Goal: Find specific page/section: Find specific page/section

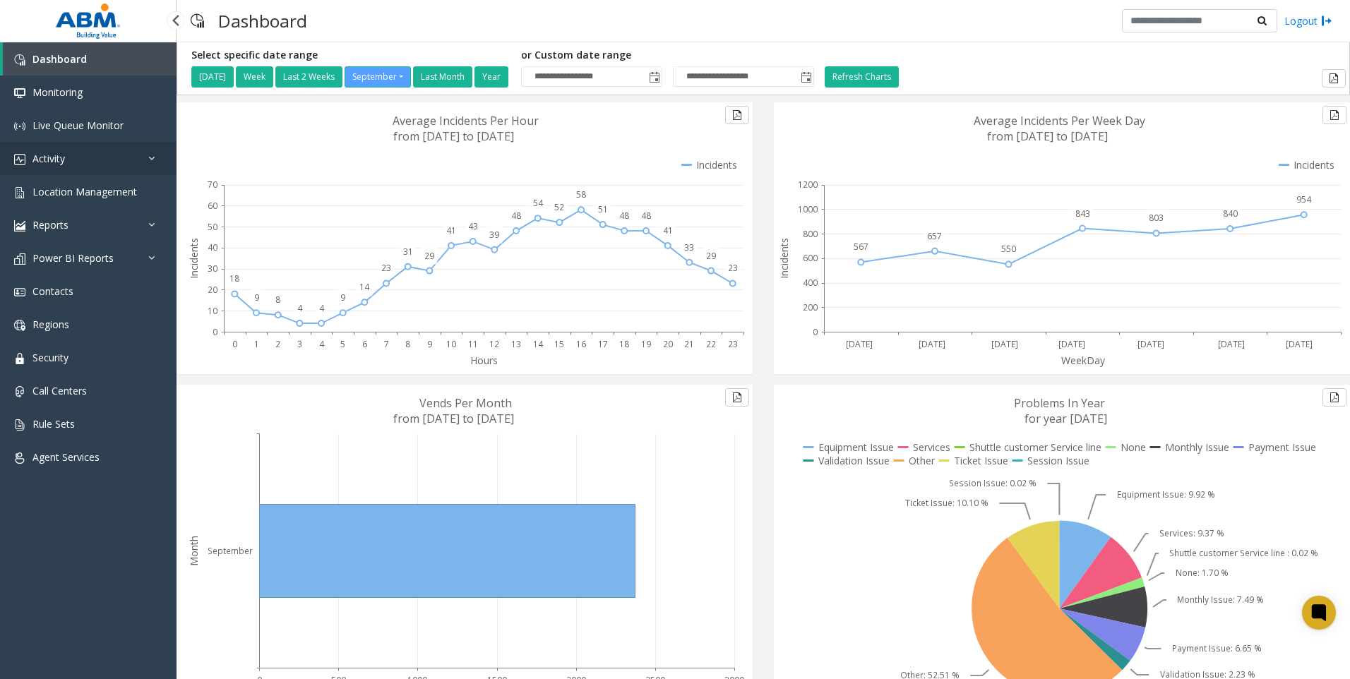
click at [68, 163] on link "Activity" at bounding box center [88, 158] width 177 height 33
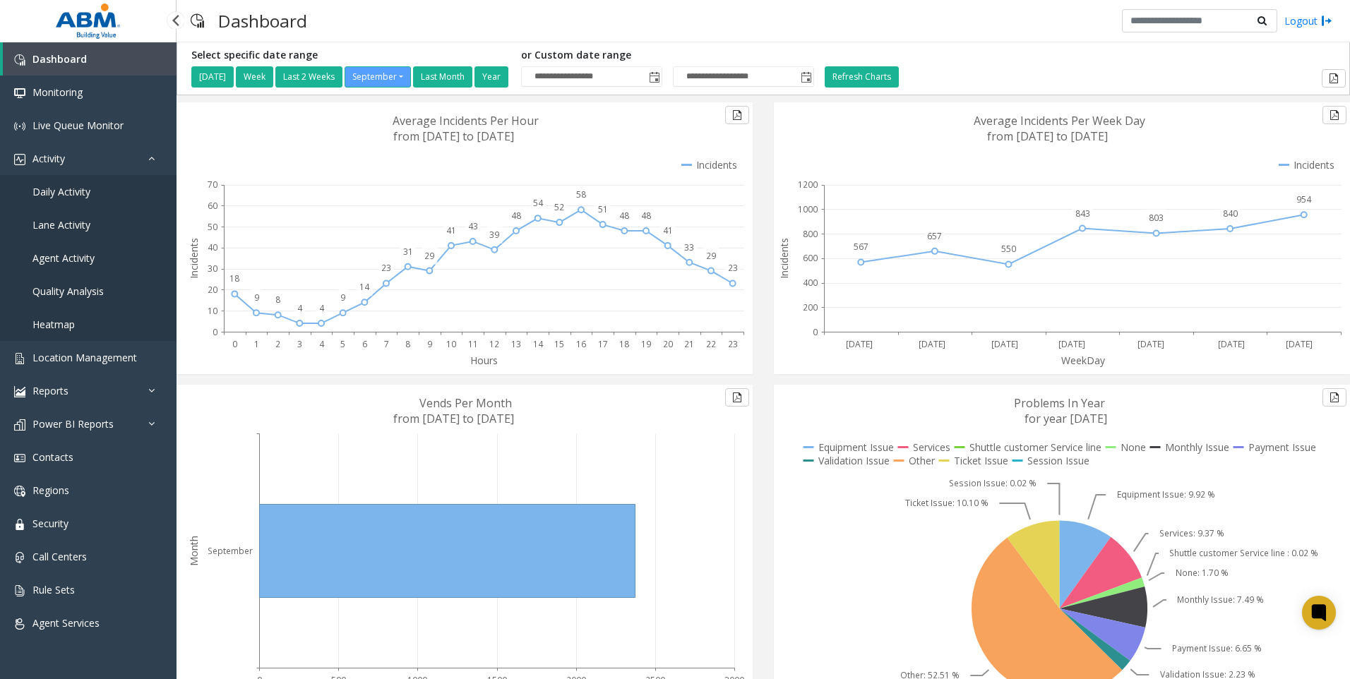
click at [67, 191] on span "Daily Activity" at bounding box center [61, 191] width 58 height 13
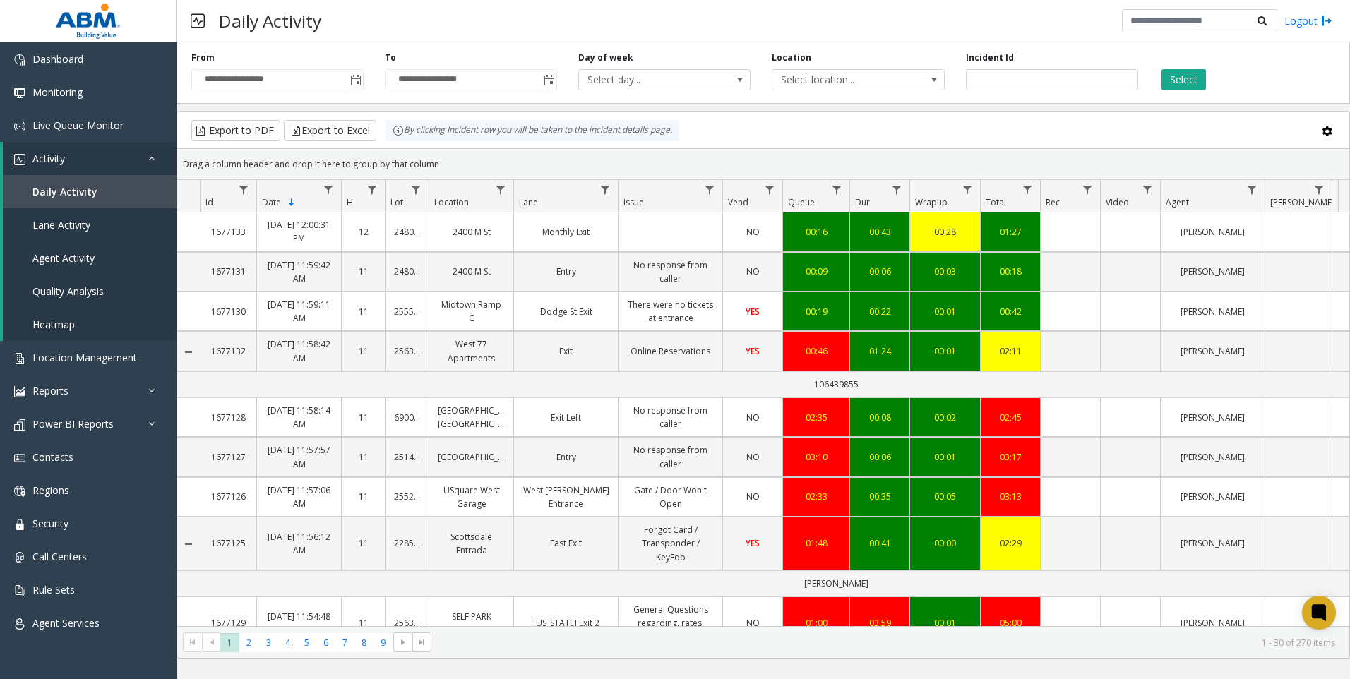
drag, startPoint x: 470, startPoint y: 516, endPoint x: 547, endPoint y: 655, distance: 158.7
click at [59, 347] on link "Location Management" at bounding box center [88, 357] width 177 height 33
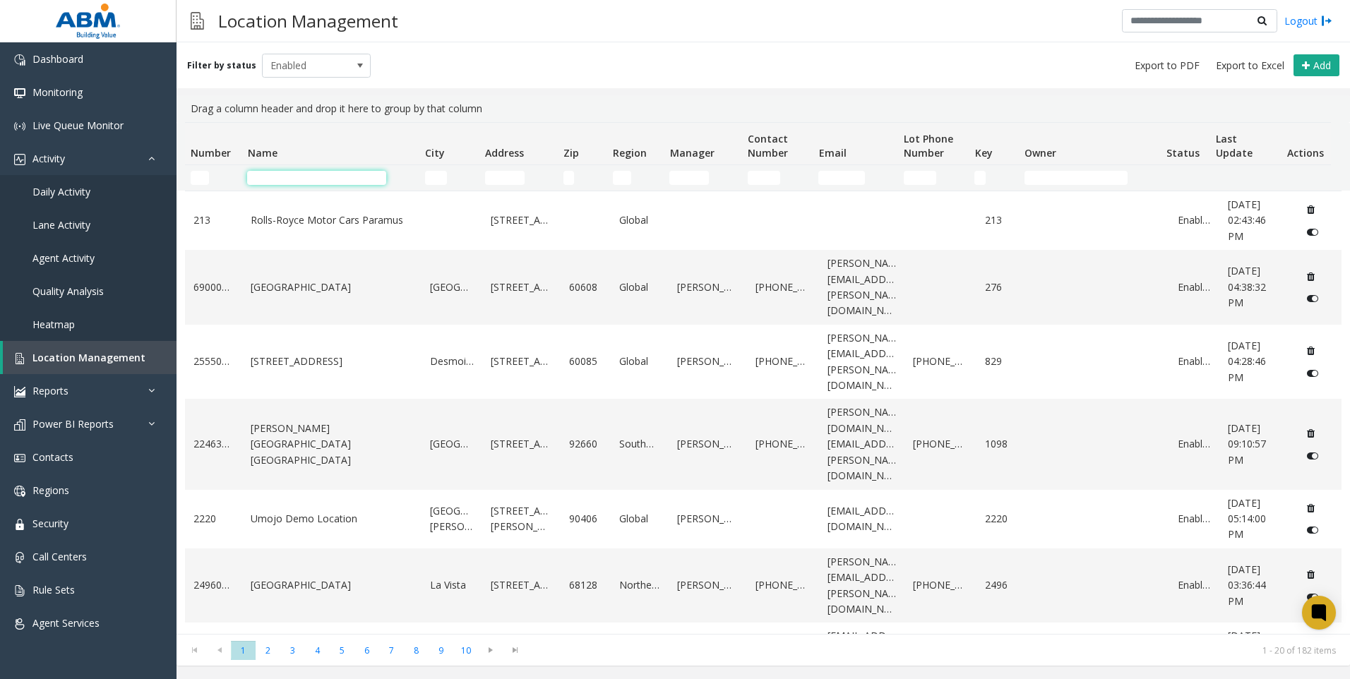
click at [331, 183] on input "Name Filter" at bounding box center [316, 178] width 139 height 14
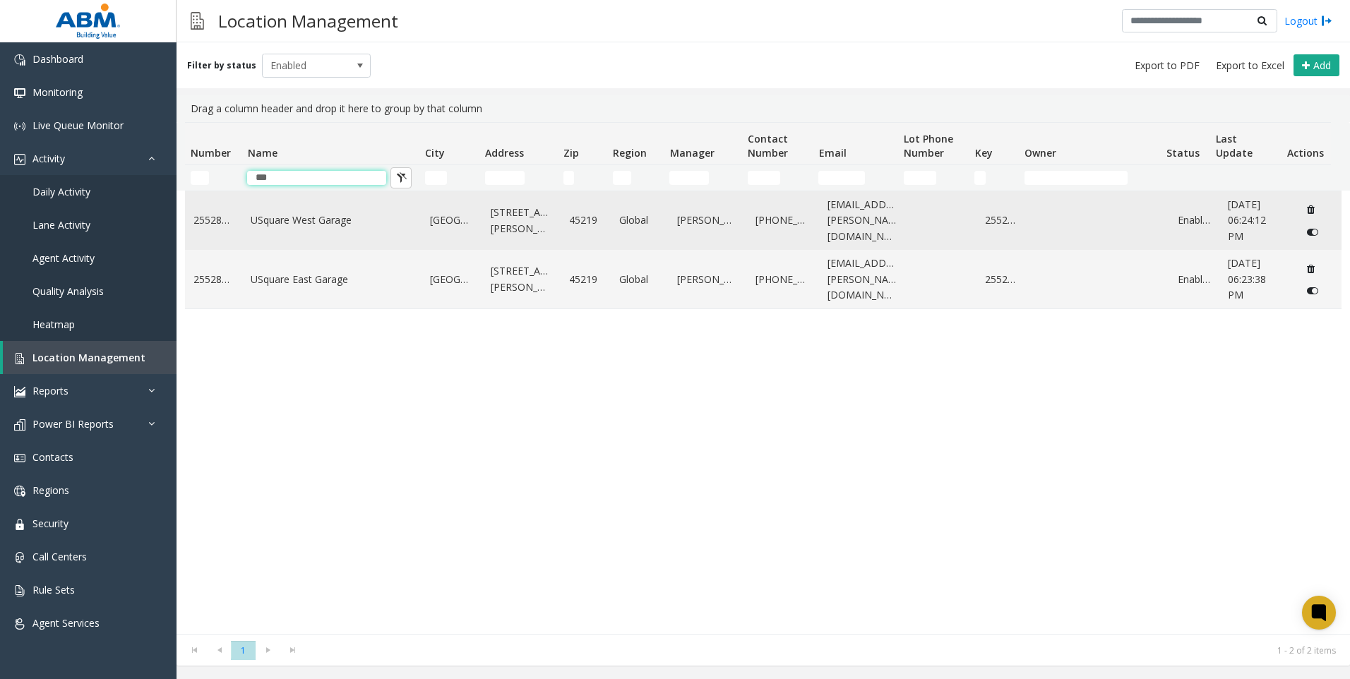
type input "***"
click at [357, 236] on td "USquare West Garage" at bounding box center [331, 220] width 179 height 59
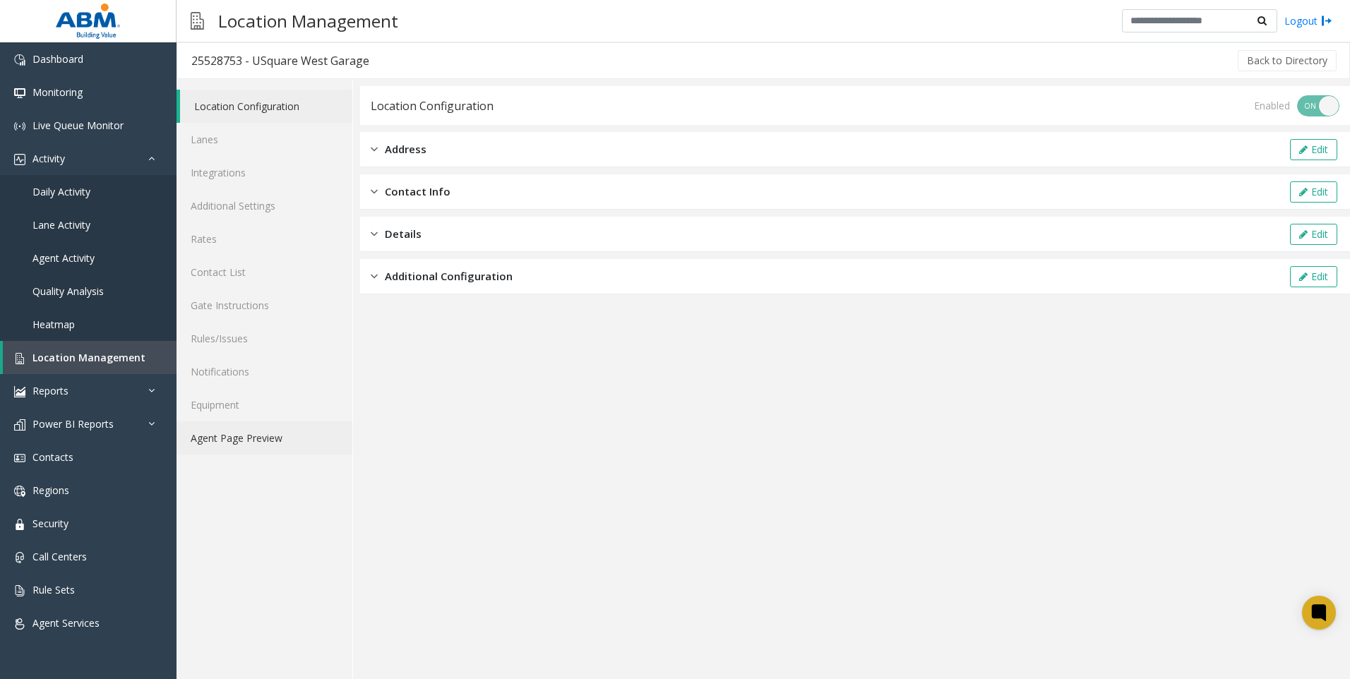
click at [253, 432] on link "Agent Page Preview" at bounding box center [265, 438] width 176 height 33
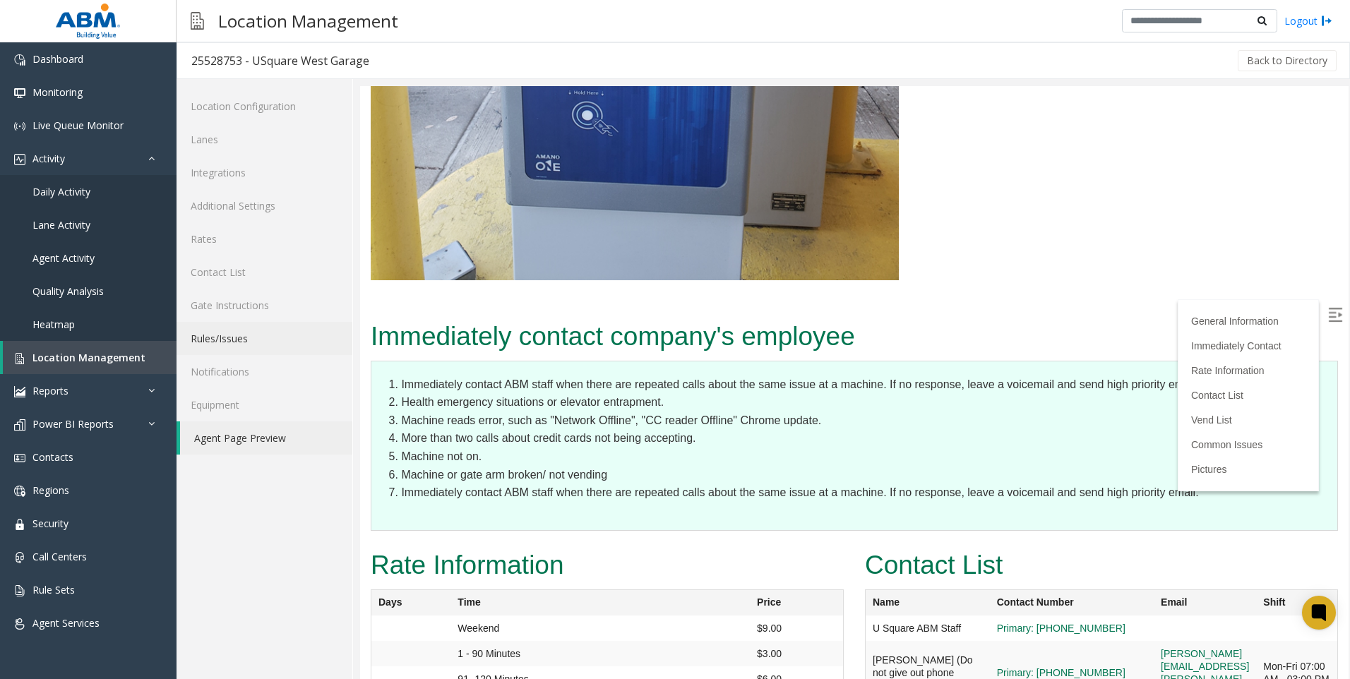
scroll to position [3743, 0]
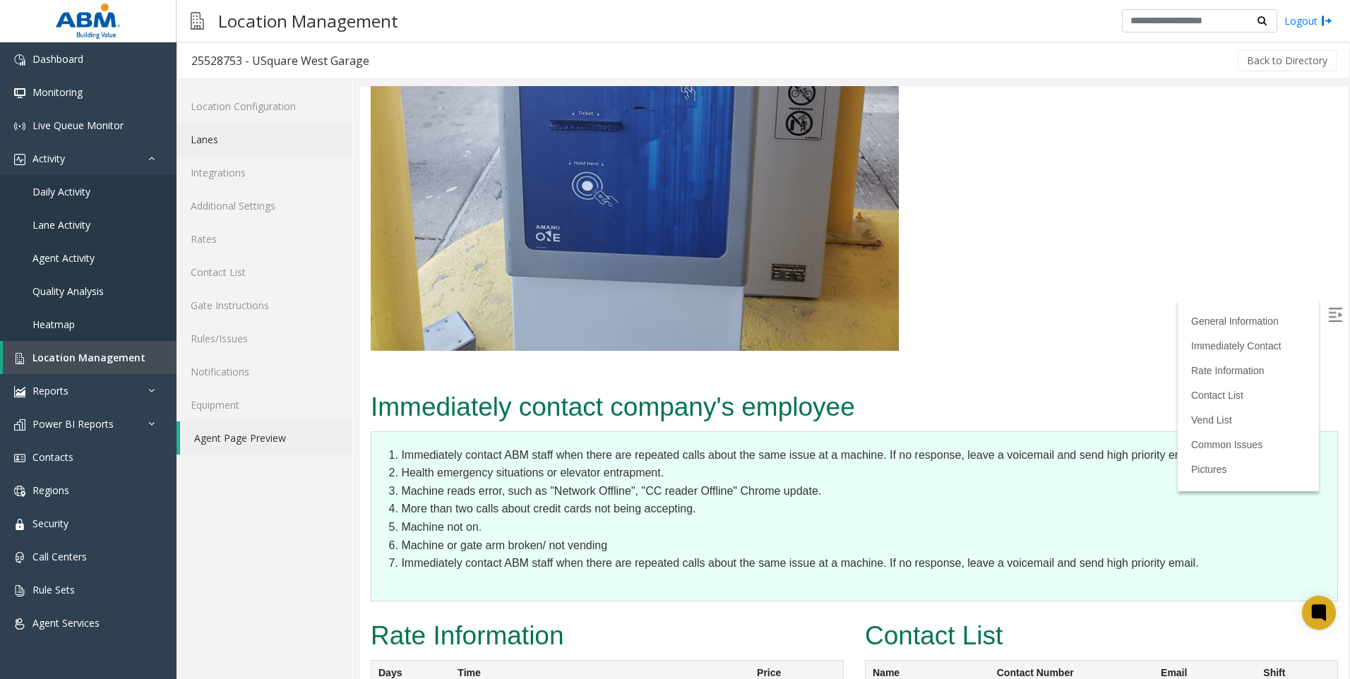
click at [230, 144] on link "Lanes" at bounding box center [265, 139] width 176 height 33
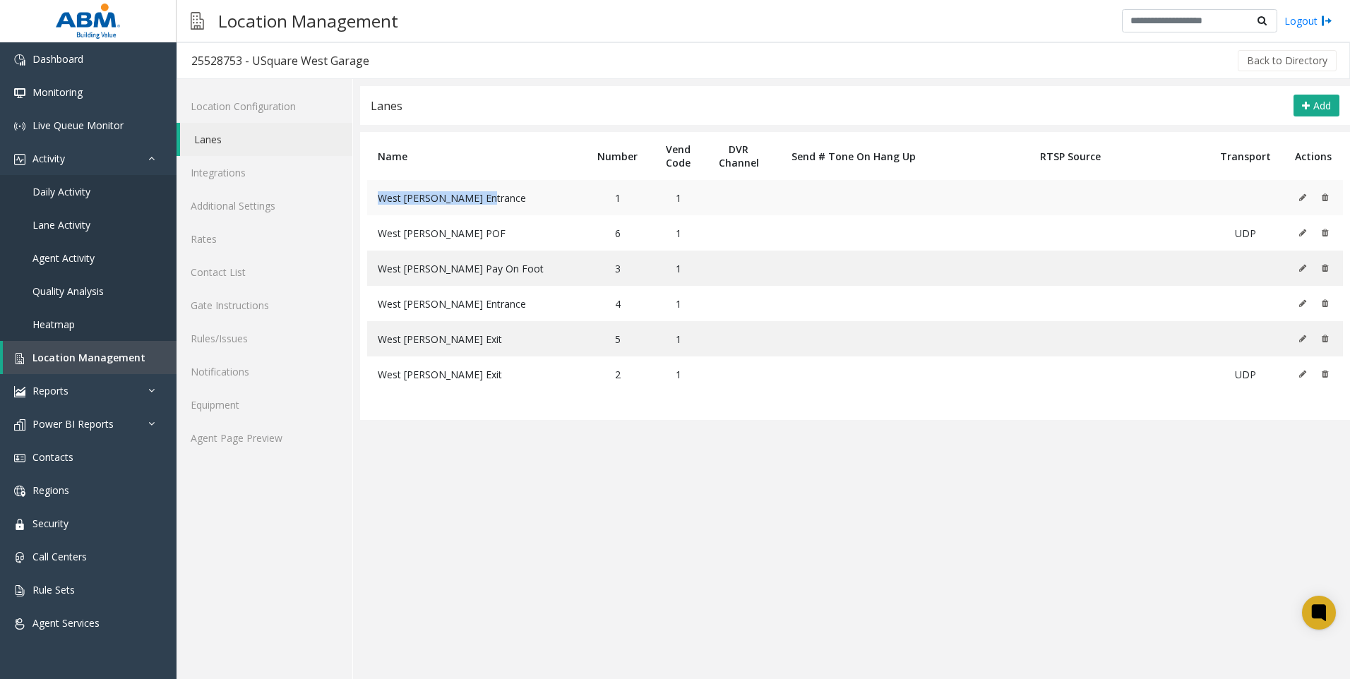
drag, startPoint x: 372, startPoint y: 197, endPoint x: 493, endPoint y: 201, distance: 120.8
click at [493, 201] on td "West [PERSON_NAME] Entrance" at bounding box center [475, 197] width 217 height 35
copy span "West [PERSON_NAME] Entrance"
click at [93, 359] on span "Location Management" at bounding box center [88, 357] width 113 height 13
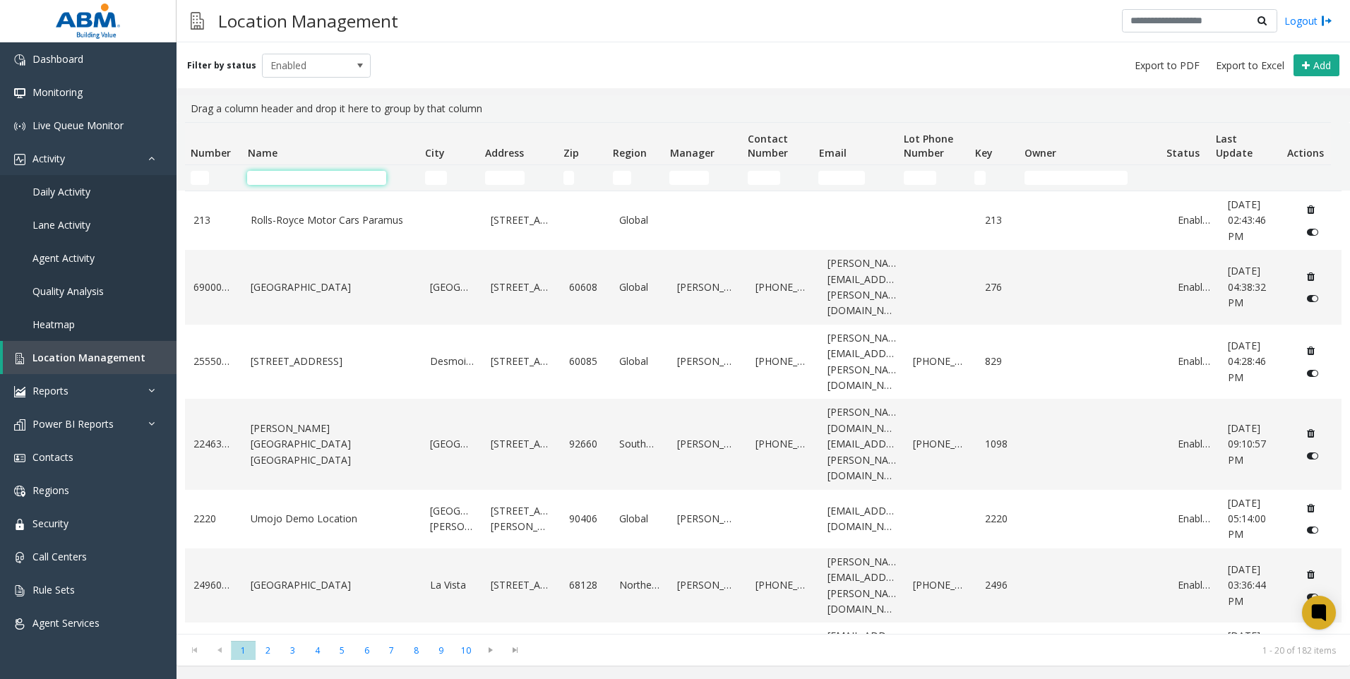
click at [355, 175] on input "Name Filter" at bounding box center [316, 178] width 139 height 14
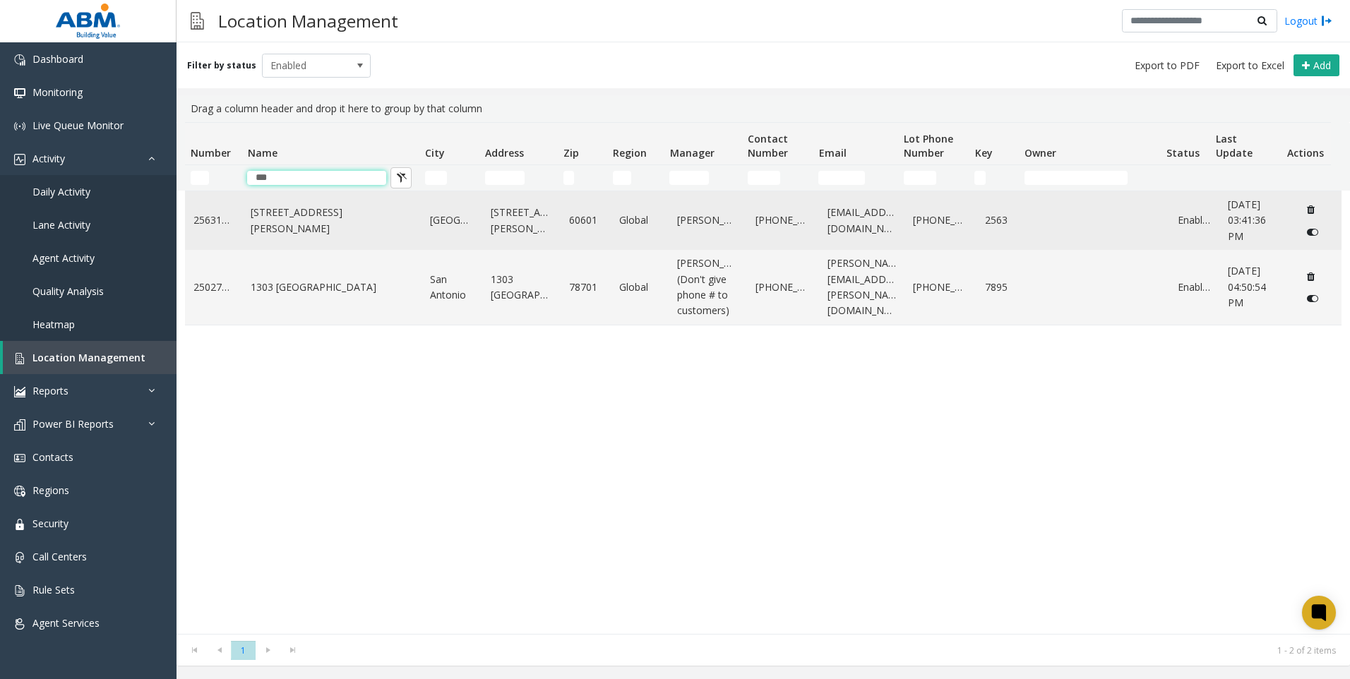
type input "***"
click at [335, 220] on link "[STREET_ADDRESS][PERSON_NAME]" at bounding box center [332, 221] width 162 height 32
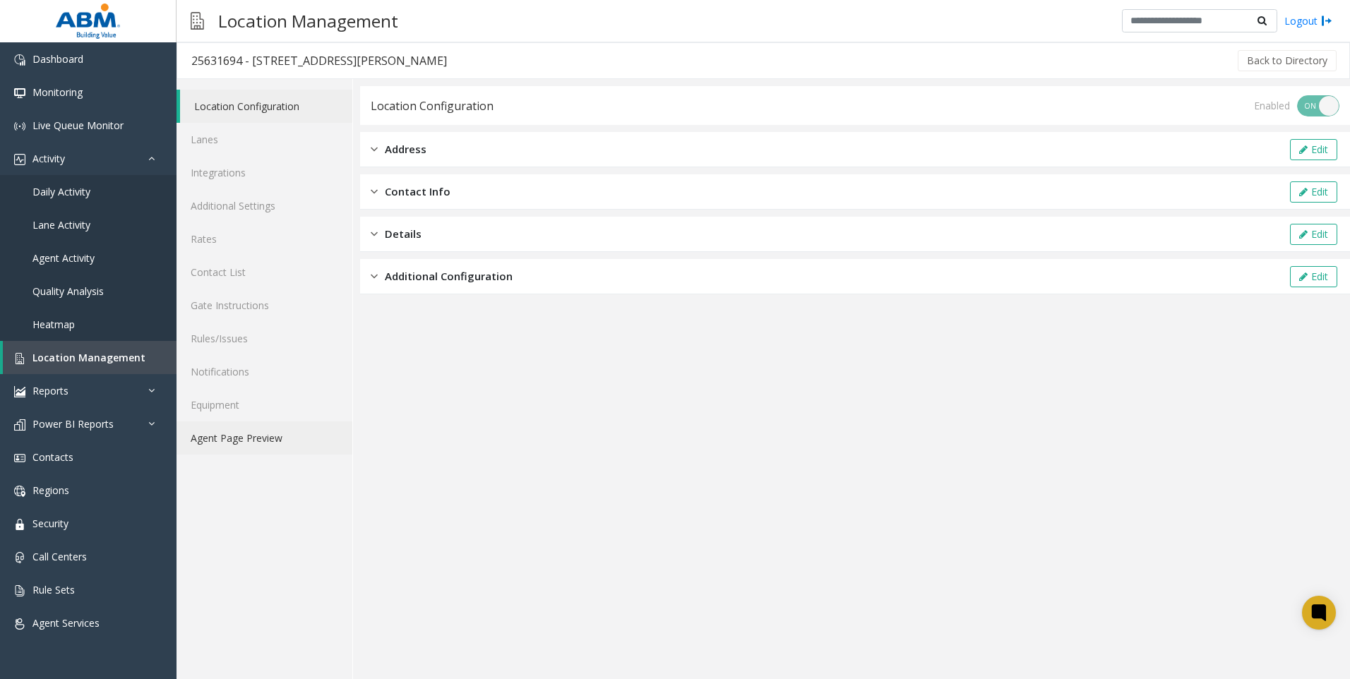
click at [268, 435] on link "Agent Page Preview" at bounding box center [265, 438] width 176 height 33
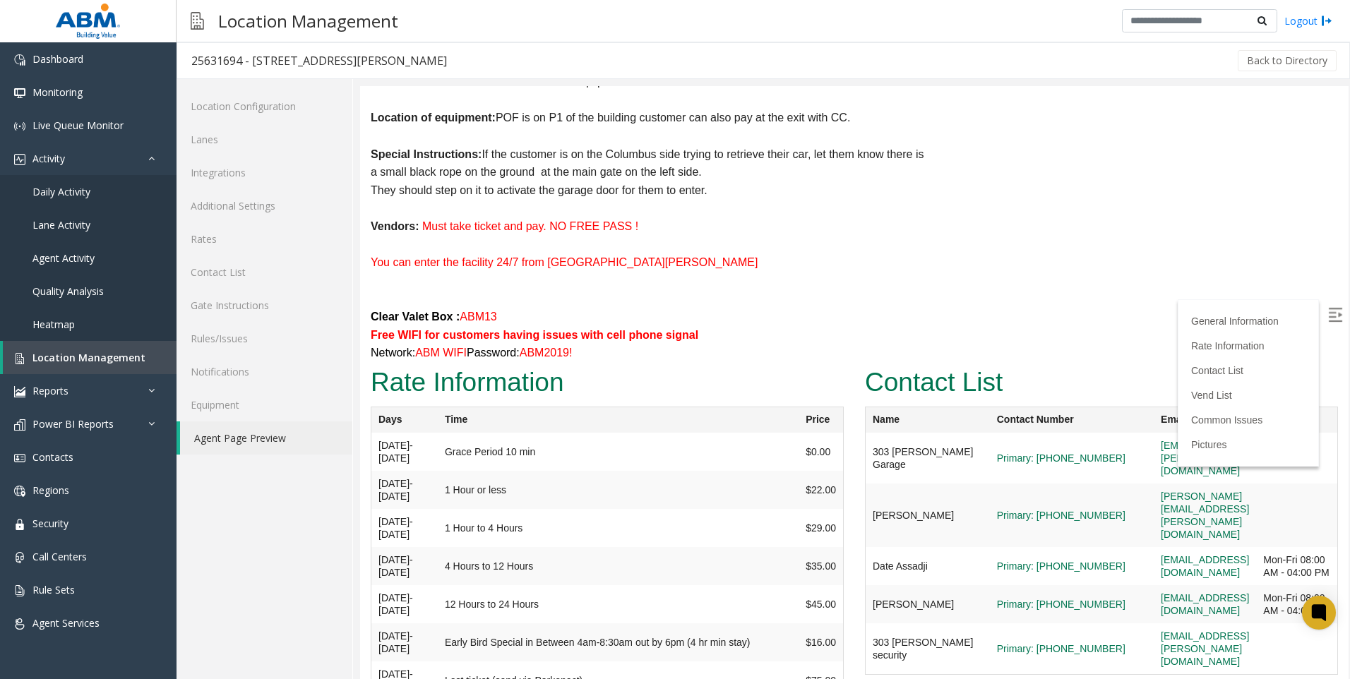
scroll to position [706, 0]
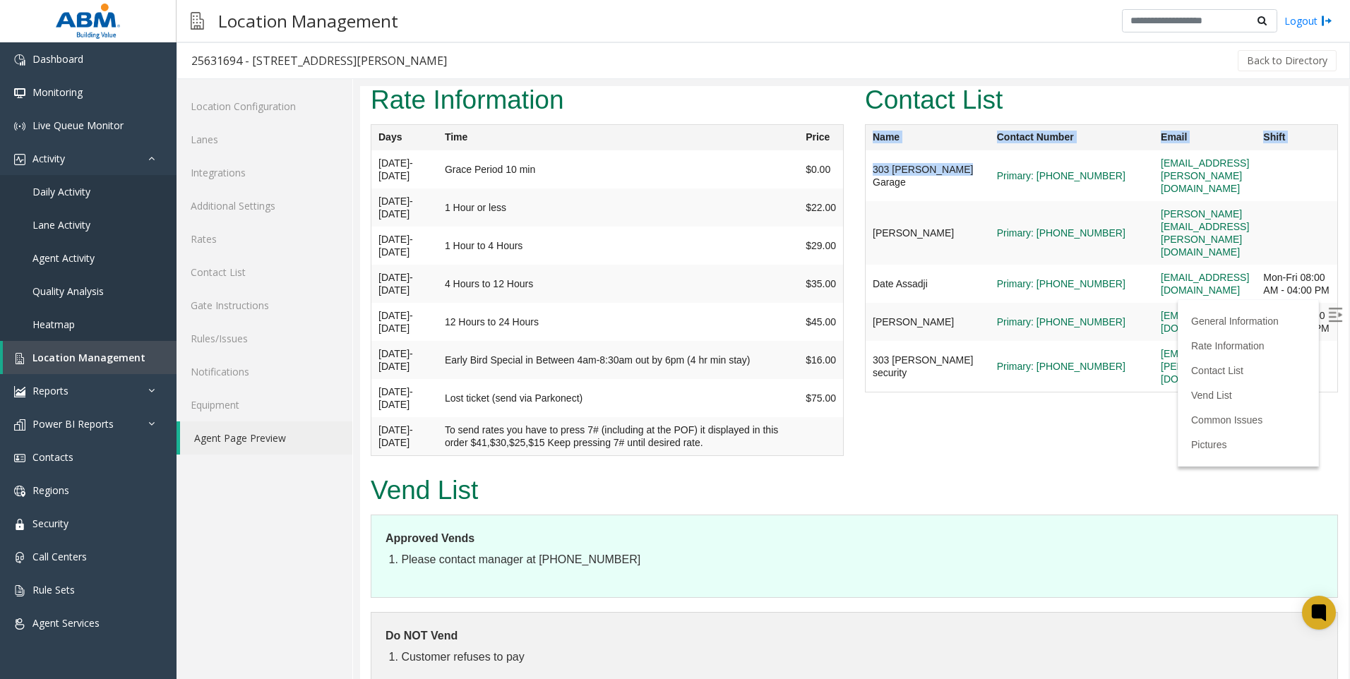
drag, startPoint x: 912, startPoint y: 139, endPoint x: 852, endPoint y: 103, distance: 70.0
click at [854, 103] on div "Contact List Name Contact Number Email Shift 303 [PERSON_NAME] Garage Primary: …" at bounding box center [1101, 243] width 494 height 327
click at [1025, 530] on dt "Approved Vends" at bounding box center [855, 539] width 938 height 18
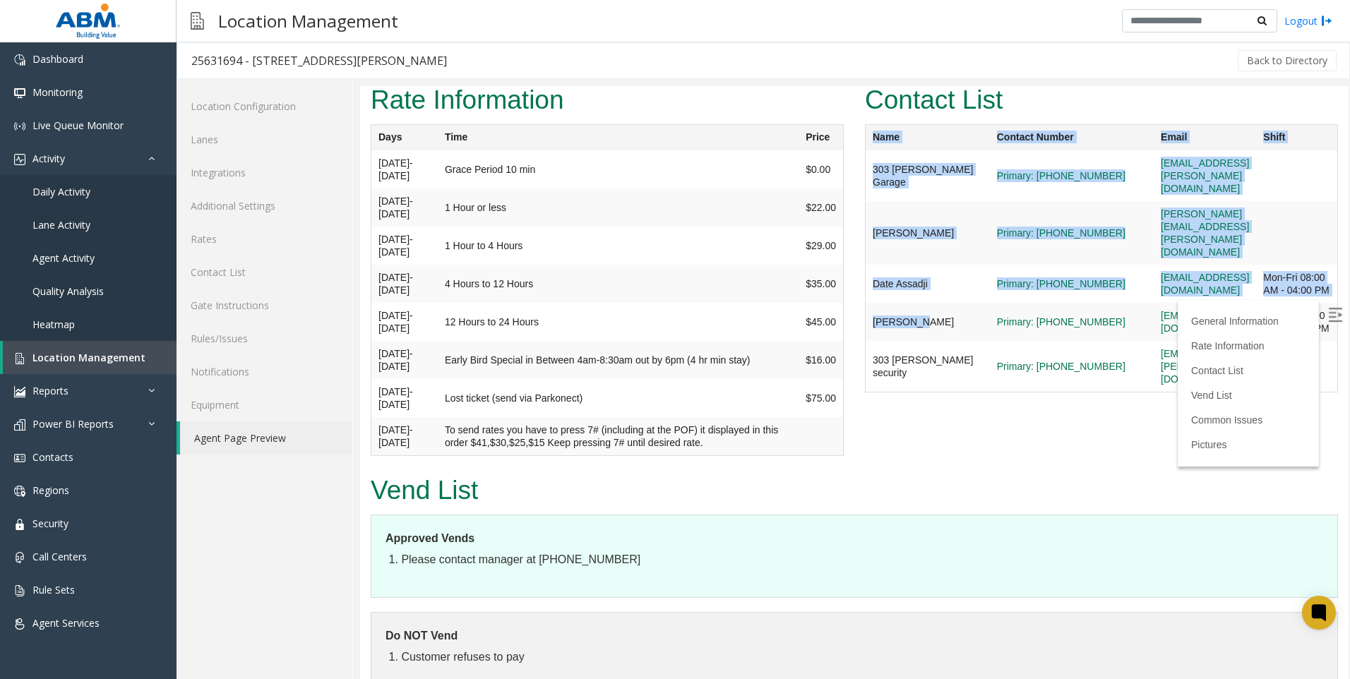
drag, startPoint x: 859, startPoint y: 247, endPoint x: 904, endPoint y: 251, distance: 45.4
click at [904, 251] on div "Contact List Name Contact Number Email Shift 303 [PERSON_NAME] Garage Primary: …" at bounding box center [1101, 243] width 494 height 327
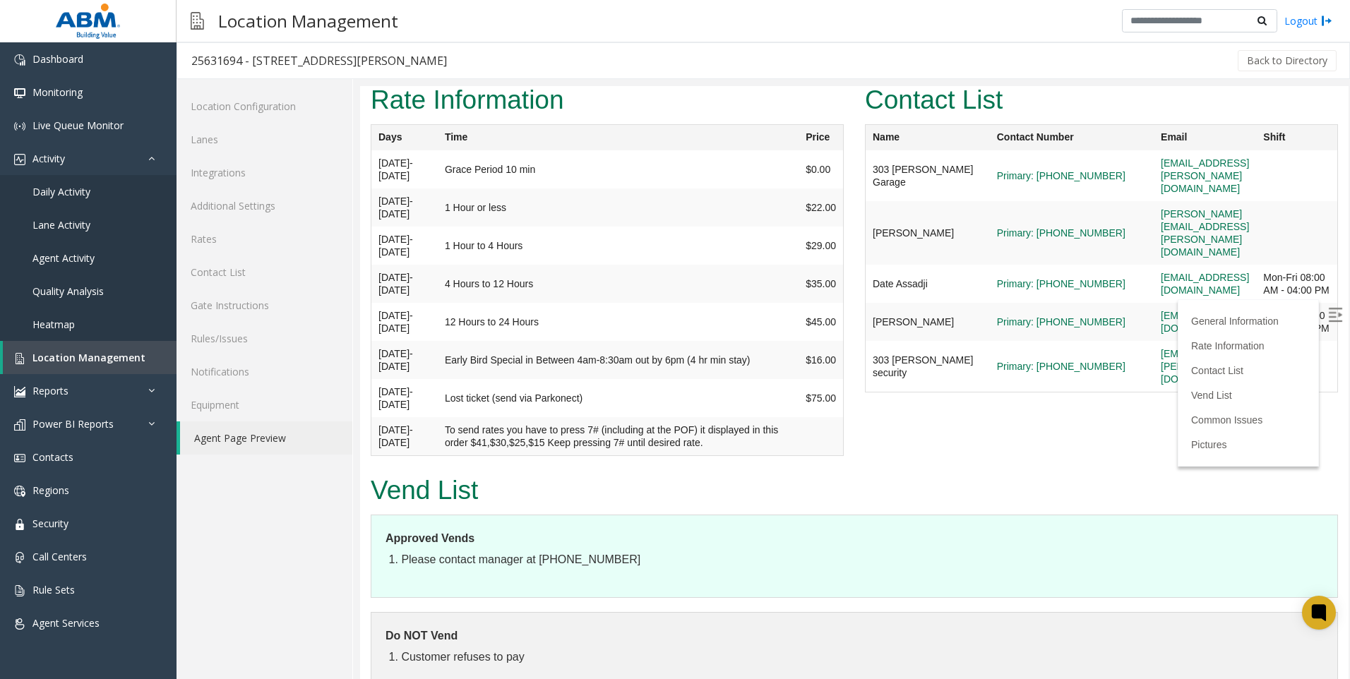
drag, startPoint x: 904, startPoint y: 251, endPoint x: 1015, endPoint y: 463, distance: 239.1
click at [1030, 515] on dl "Approved Vends Please contact manager at [PHONE_NUMBER]" at bounding box center [854, 556] width 967 height 83
